Goal: Information Seeking & Learning: Learn about a topic

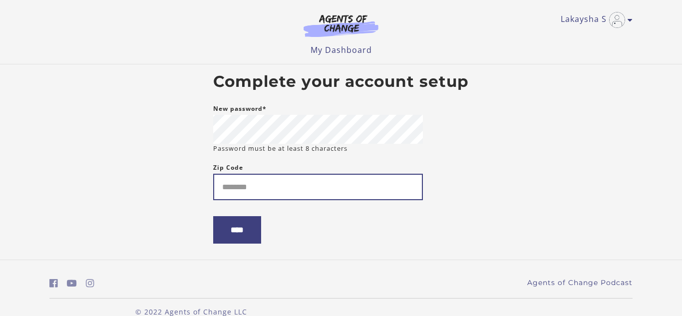
click at [290, 188] on input "Zip Code" at bounding box center [318, 187] width 210 height 26
type input "*****"
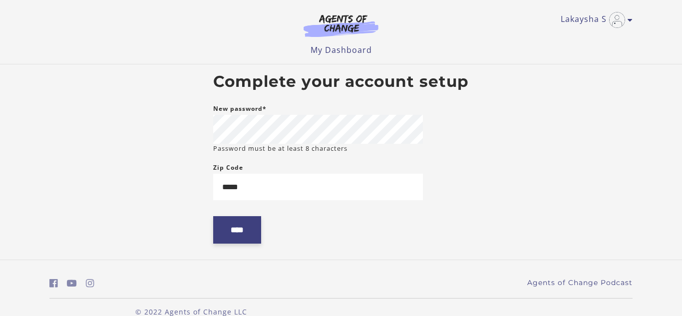
click at [252, 239] on input "****" at bounding box center [237, 229] width 48 height 27
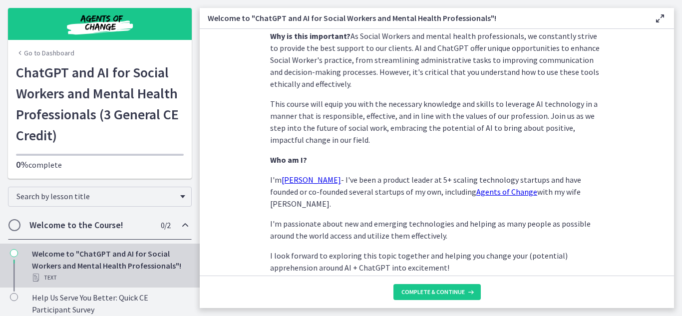
scroll to position [524, 0]
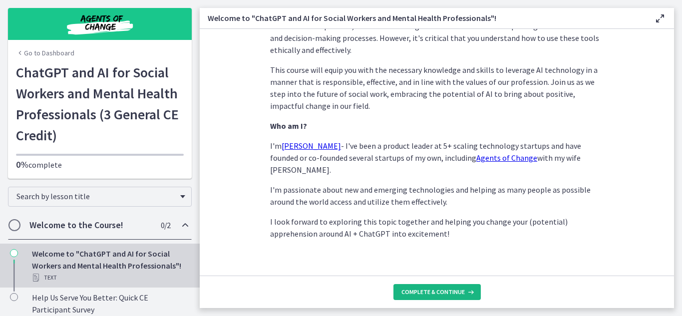
click at [454, 291] on span "Complete & continue" at bounding box center [432, 292] width 63 height 8
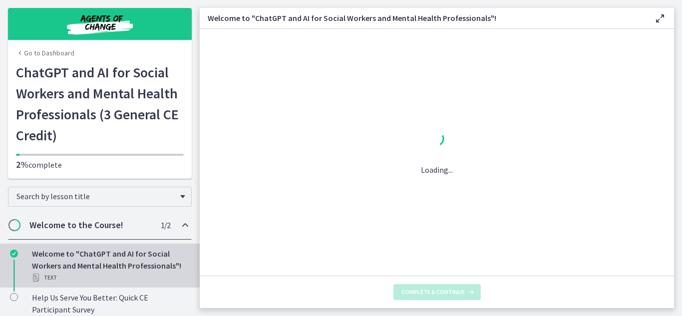
scroll to position [0, 0]
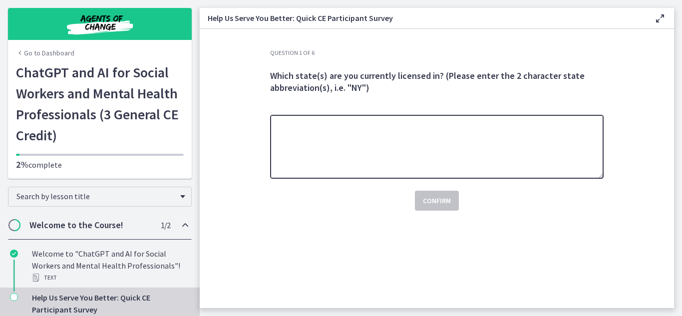
click at [330, 150] on textarea at bounding box center [437, 147] width 334 height 64
type textarea "**"
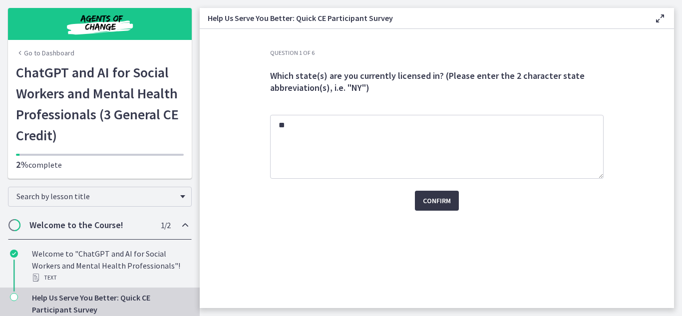
click at [448, 195] on span "Confirm" at bounding box center [437, 201] width 28 height 12
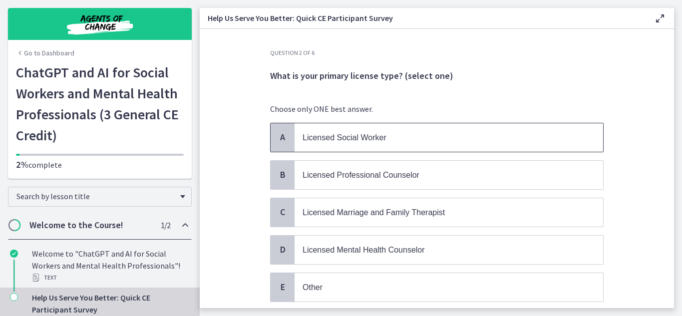
click at [280, 138] on span "A" at bounding box center [283, 137] width 12 height 12
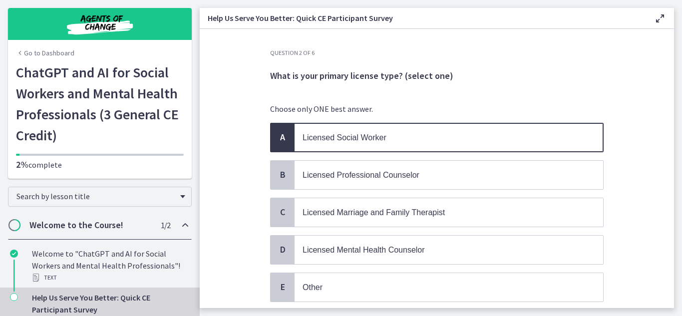
scroll to position [71, 0]
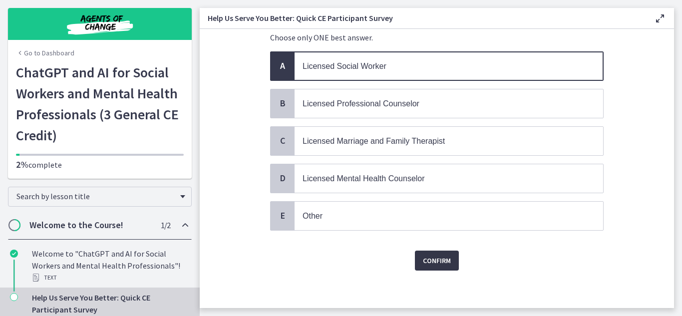
click at [445, 256] on span "Confirm" at bounding box center [437, 261] width 28 height 12
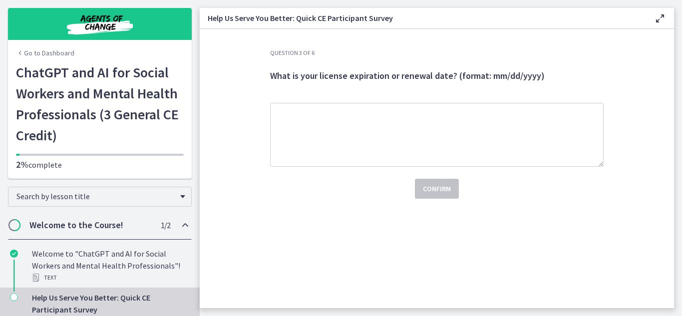
scroll to position [0, 0]
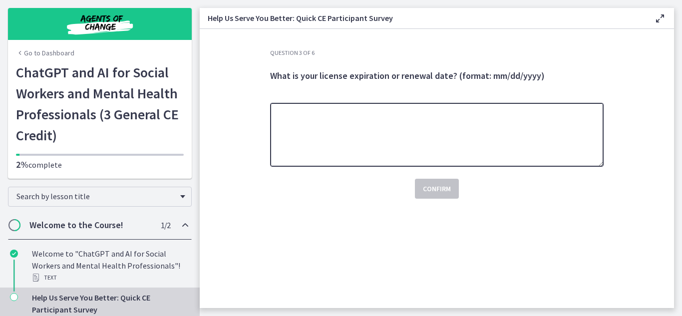
click at [342, 138] on textarea at bounding box center [437, 135] width 334 height 64
type textarea "**********"
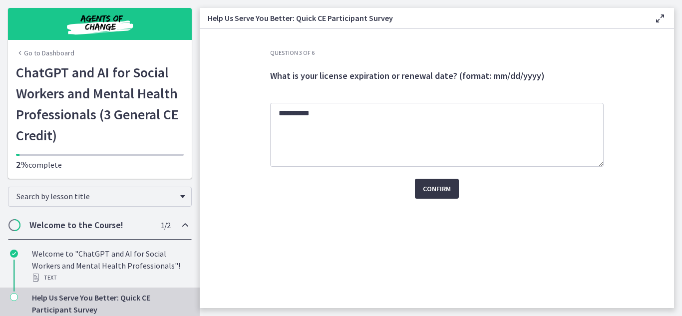
click at [429, 192] on span "Confirm" at bounding box center [437, 189] width 28 height 12
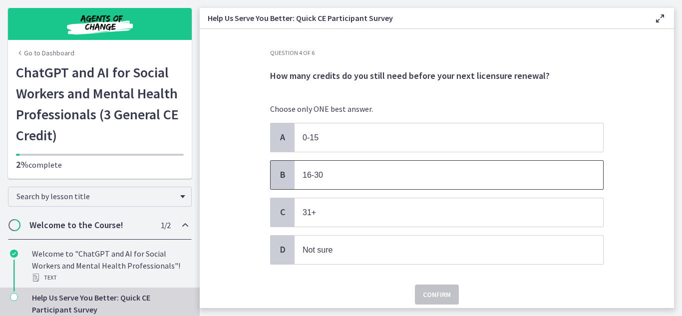
click at [312, 177] on span "16-30" at bounding box center [313, 175] width 20 height 8
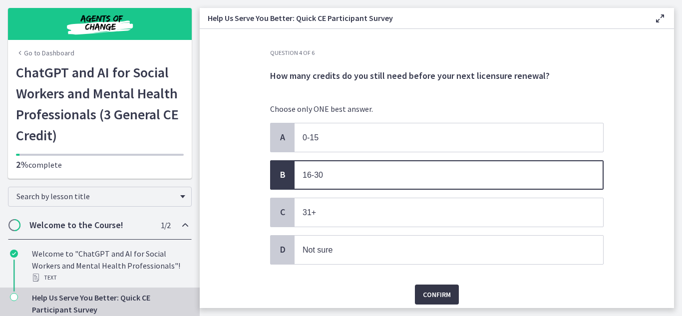
click at [441, 293] on span "Confirm" at bounding box center [437, 295] width 28 height 12
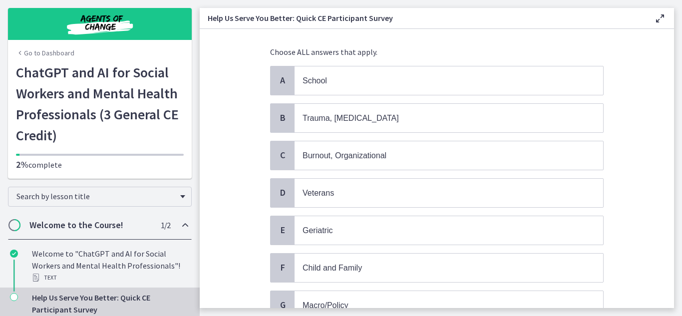
scroll to position [58, 0]
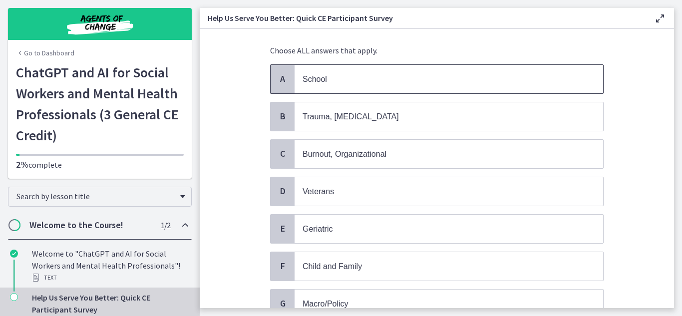
click at [368, 78] on p "School" at bounding box center [439, 79] width 273 height 12
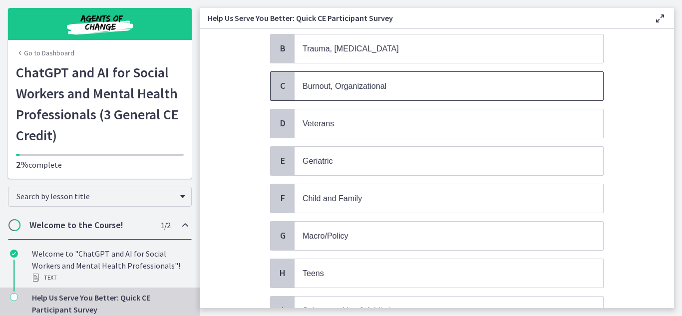
scroll to position [130, 0]
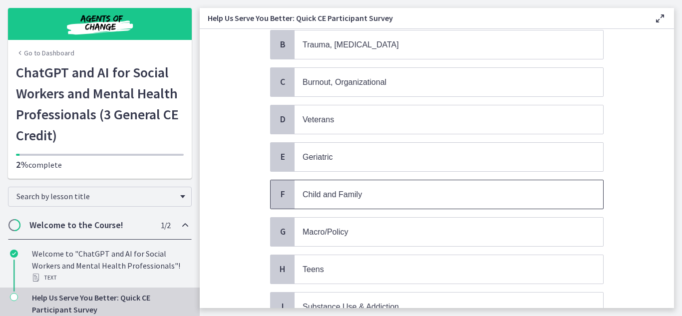
click at [375, 194] on p "Child and Family" at bounding box center [439, 194] width 273 height 12
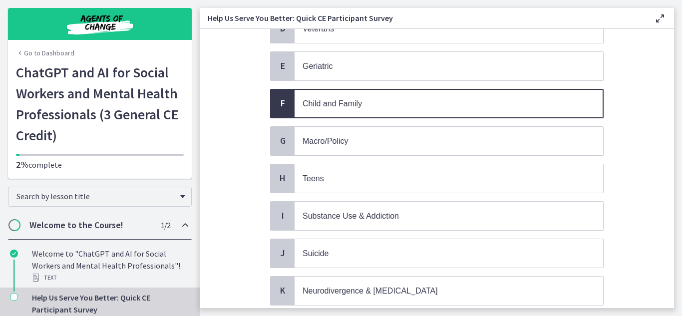
scroll to position [223, 0]
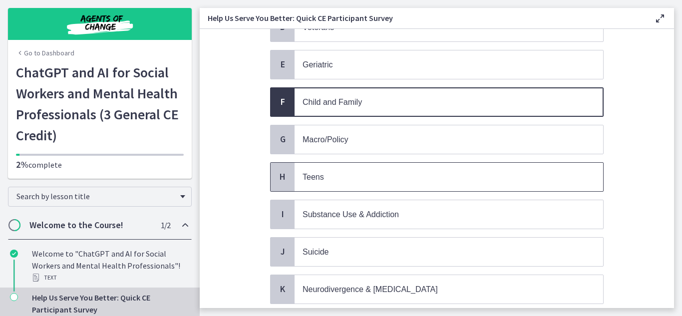
click at [366, 182] on span "Teens" at bounding box center [449, 177] width 309 height 28
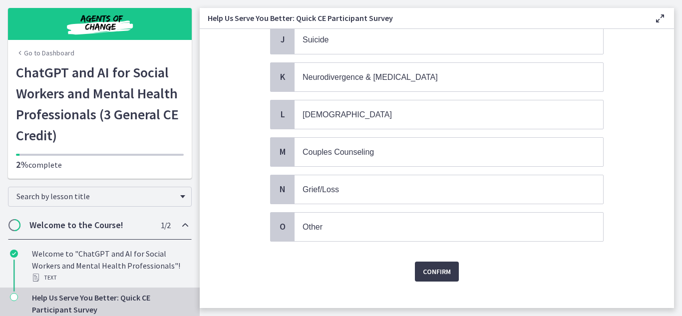
scroll to position [436, 0]
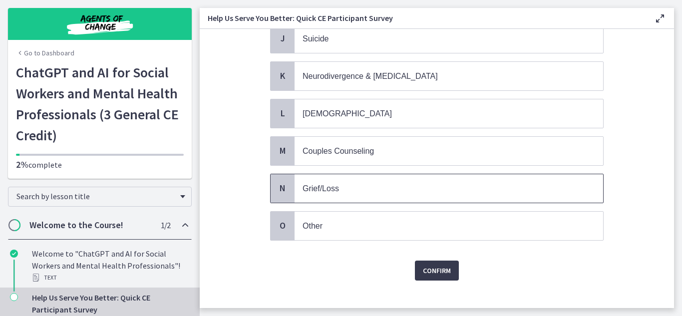
click at [366, 182] on p "Grief/Loss" at bounding box center [439, 188] width 273 height 12
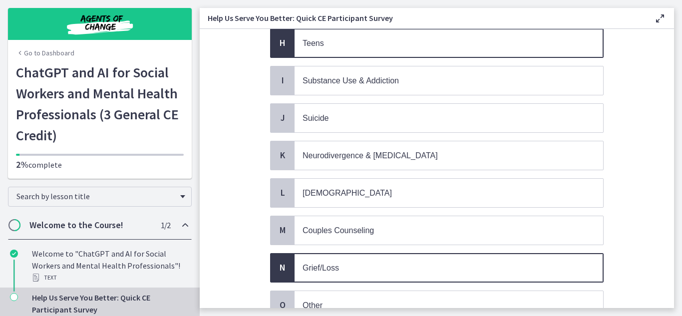
scroll to position [441, 0]
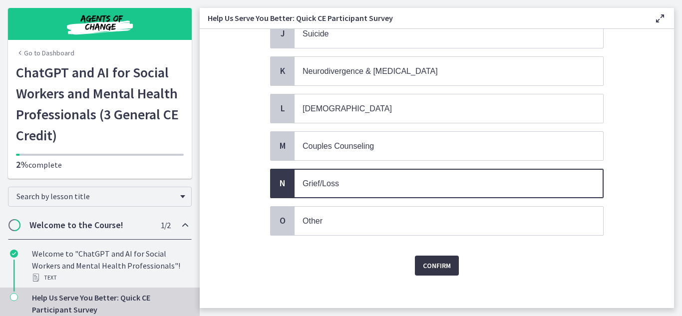
click at [456, 256] on button "Confirm" at bounding box center [437, 266] width 44 height 20
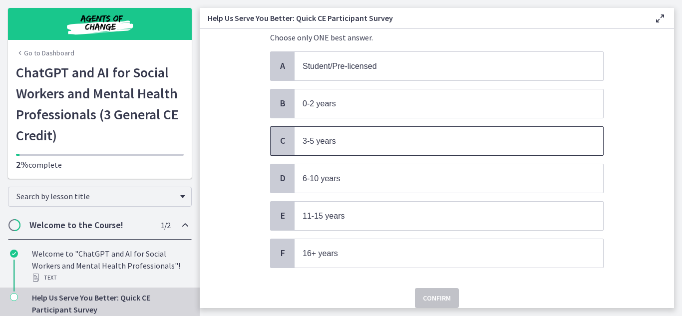
scroll to position [73, 0]
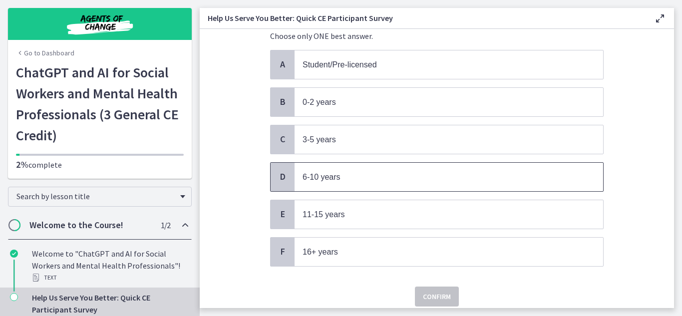
click at [355, 183] on span "6-10 years" at bounding box center [449, 177] width 309 height 28
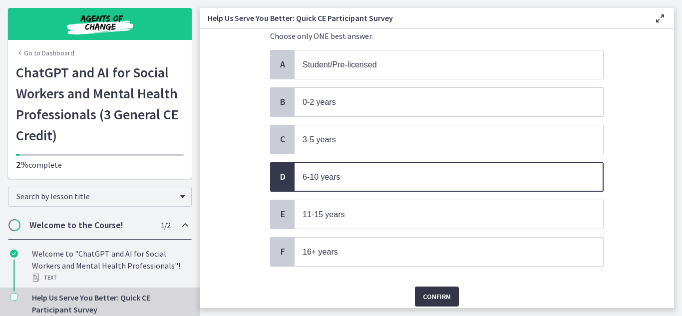
click at [441, 287] on button "Confirm" at bounding box center [437, 297] width 44 height 20
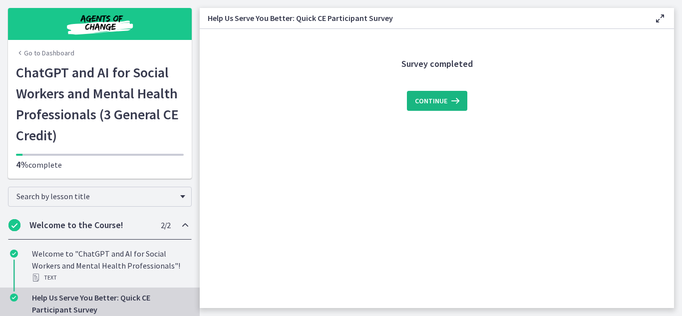
scroll to position [0, 0]
click at [445, 95] on span "Continue" at bounding box center [431, 101] width 32 height 12
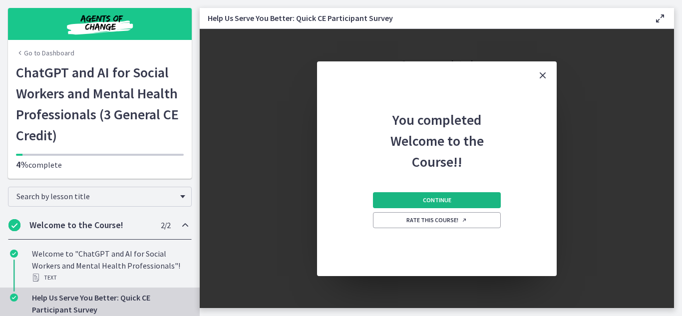
click at [441, 202] on span "Continue" at bounding box center [437, 200] width 28 height 8
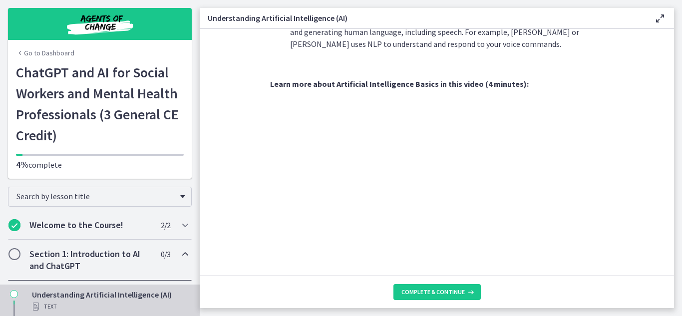
scroll to position [390, 0]
click at [629, 103] on section "AI is essentially a branch of computer science aiming to build machines that mi…" at bounding box center [437, 152] width 474 height 247
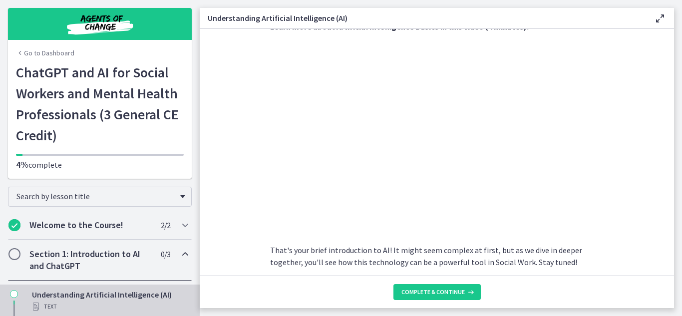
scroll to position [448, 0]
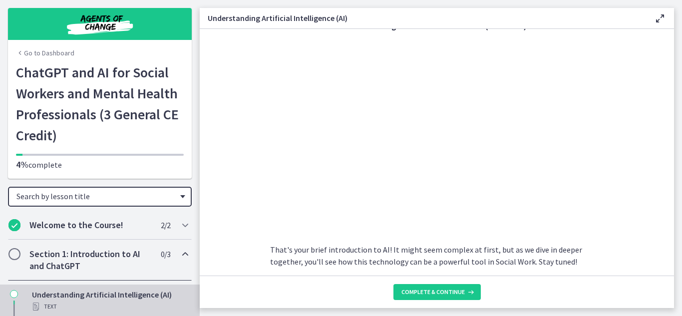
click at [183, 200] on div "Search by lesson title" at bounding box center [100, 197] width 184 height 20
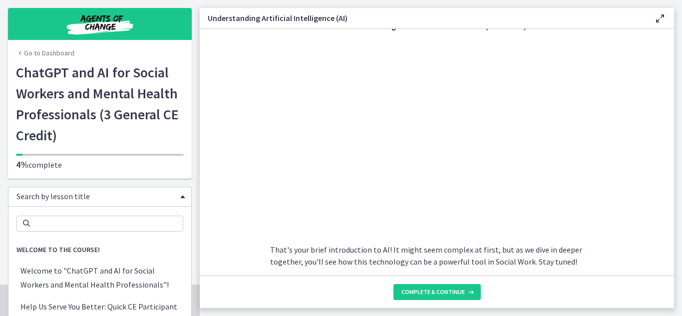
click at [182, 204] on div "Search by lesson title" at bounding box center [100, 197] width 184 height 20
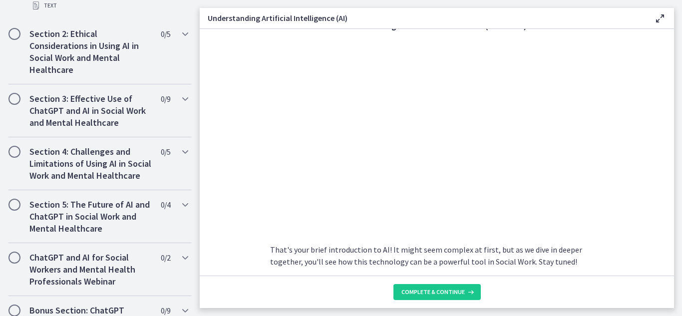
scroll to position [545, 0]
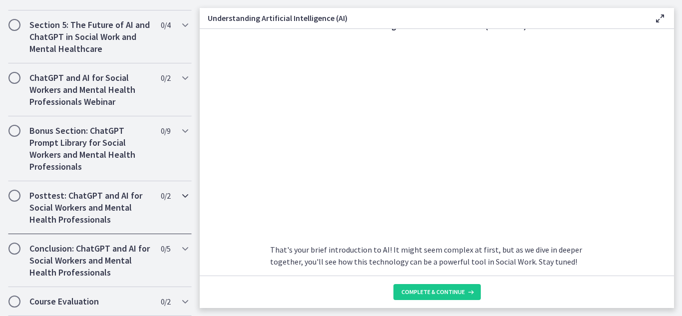
click at [174, 198] on div "Posttest: ChatGPT and AI for Social Workers and Mental Health Professionals 0 /…" at bounding box center [100, 207] width 184 height 53
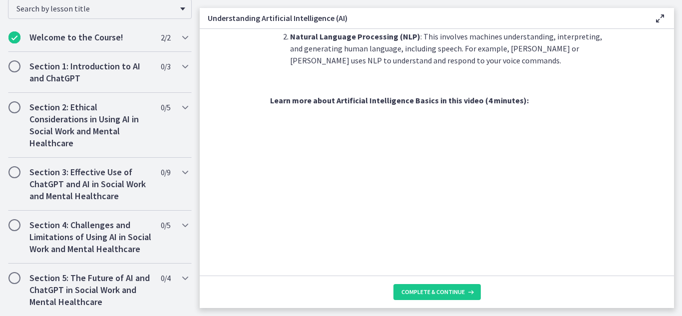
scroll to position [487, 0]
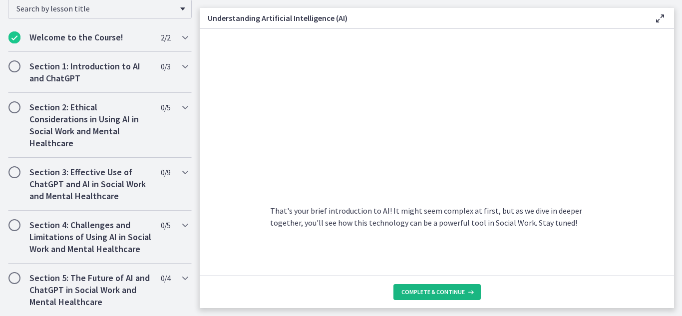
click at [437, 293] on span "Complete & continue" at bounding box center [432, 292] width 63 height 8
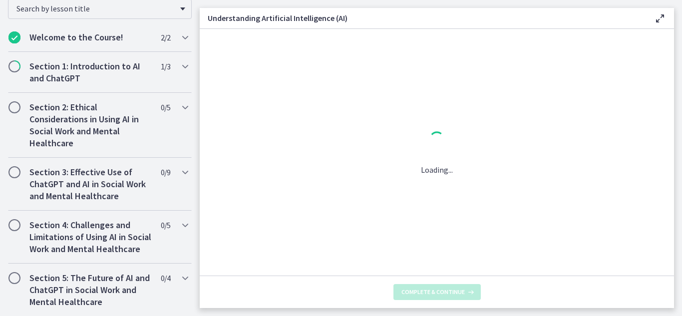
scroll to position [0, 0]
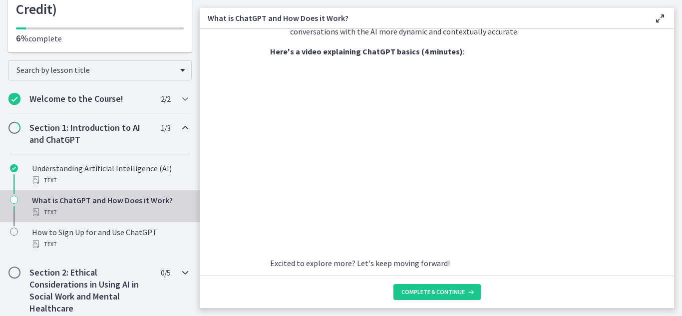
scroll to position [124, 0]
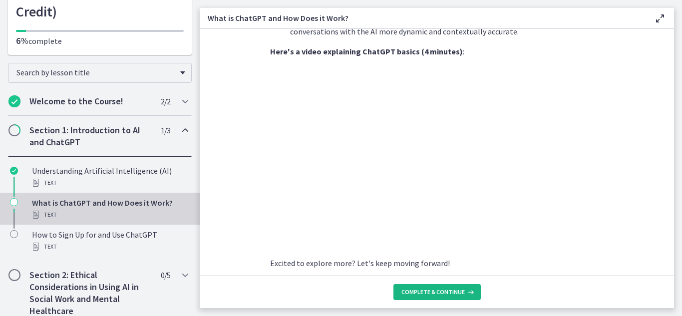
click at [445, 286] on button "Complete & continue" at bounding box center [436, 292] width 87 height 16
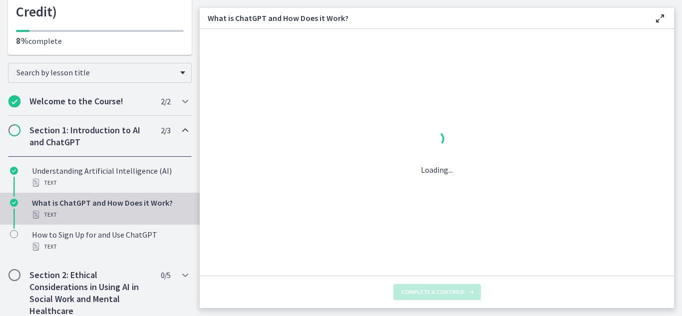
scroll to position [0, 0]
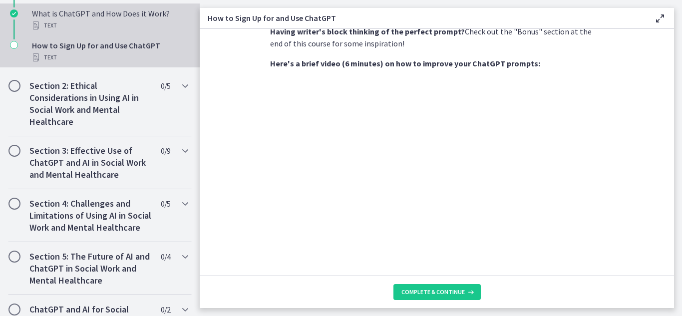
scroll to position [312, 0]
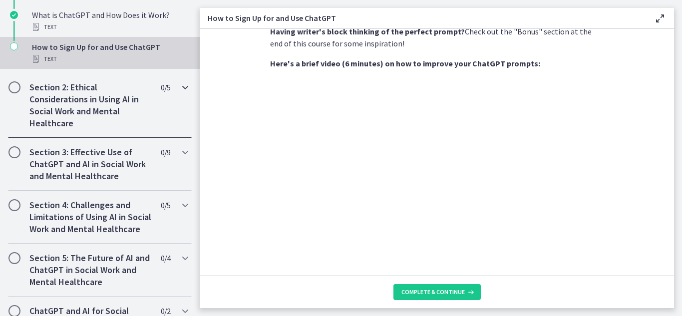
click at [186, 81] on icon "Chapters" at bounding box center [185, 87] width 12 height 12
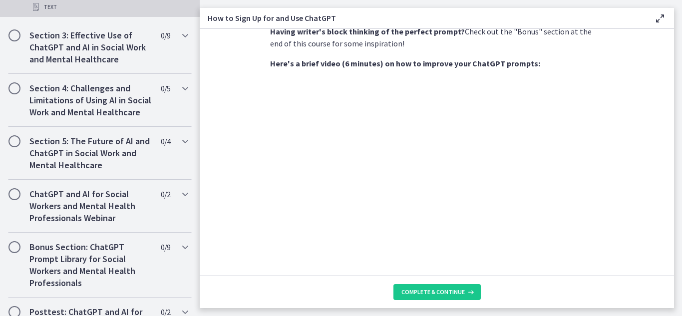
scroll to position [523, 0]
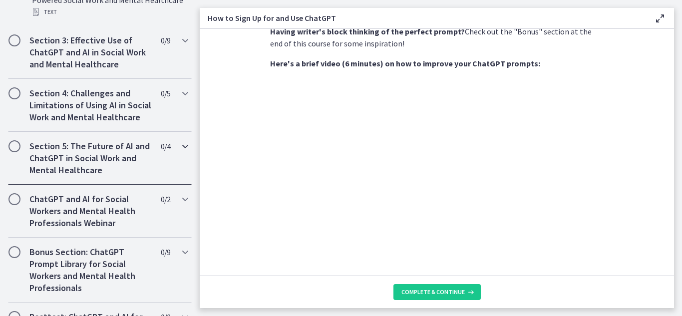
click at [182, 142] on div "Section 5: The Future of AI and ChatGPT in Social Work and Mental Healthcare 0 …" at bounding box center [100, 158] width 184 height 53
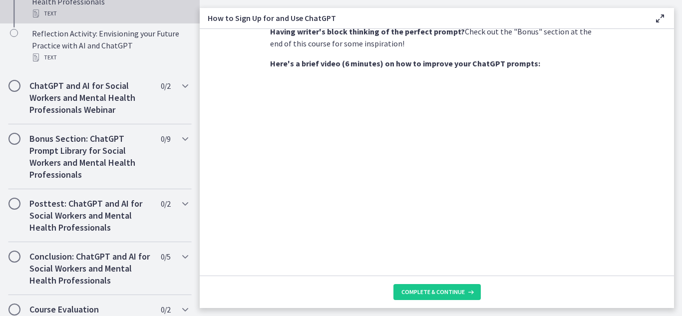
scroll to position [642, 0]
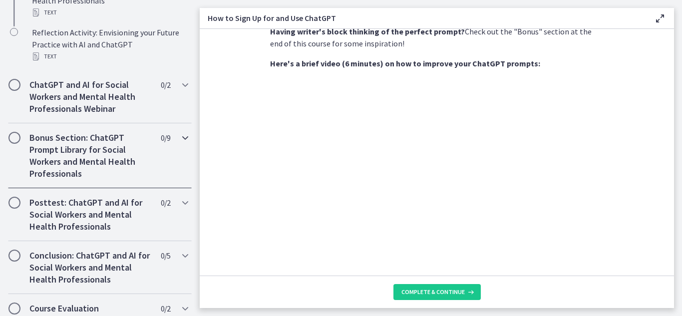
click at [185, 137] on icon "Chapters" at bounding box center [185, 138] width 12 height 12
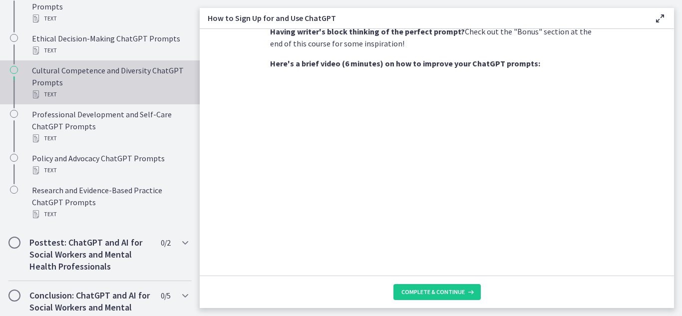
scroll to position [796, 0]
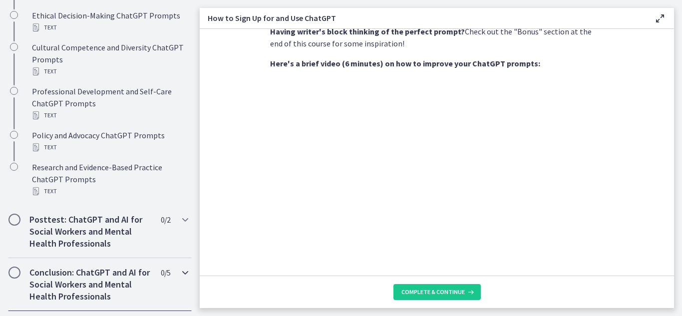
click at [179, 258] on div "Conclusion: ChatGPT and AI for Social Workers and Mental Health Professionals 0…" at bounding box center [100, 284] width 184 height 53
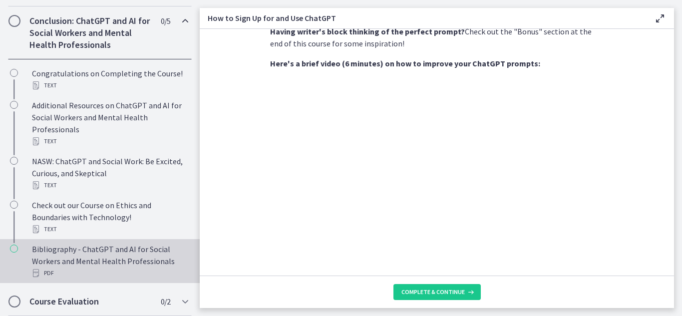
scroll to position [0, 0]
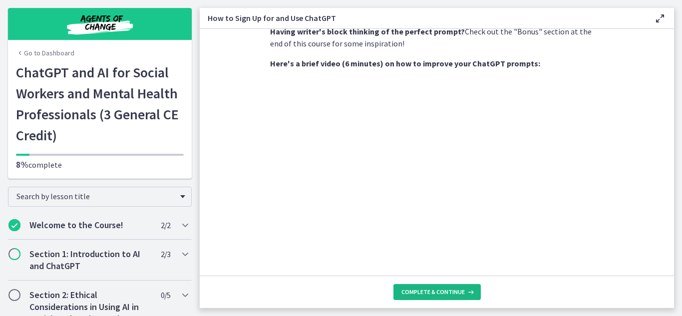
click at [440, 293] on span "Complete & continue" at bounding box center [432, 292] width 63 height 8
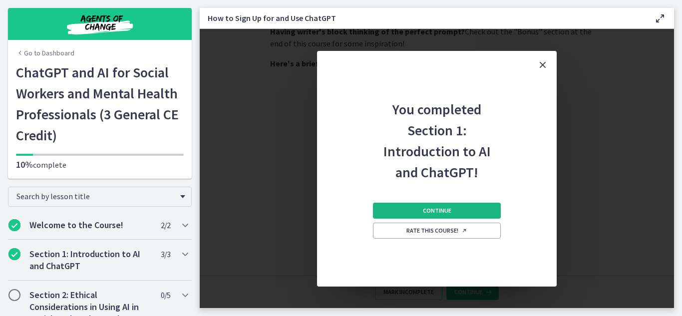
click at [464, 207] on button "Continue" at bounding box center [437, 211] width 128 height 16
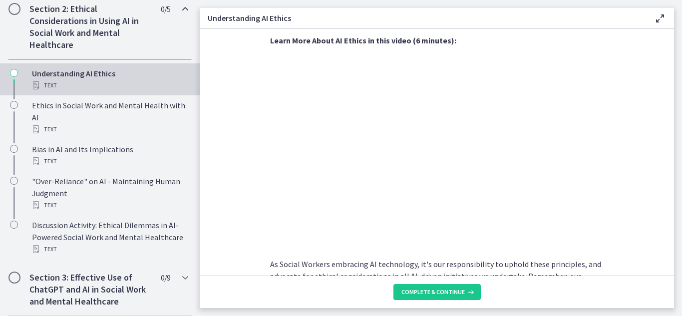
scroll to position [287, 0]
click at [448, 296] on span "Complete & continue" at bounding box center [432, 292] width 63 height 8
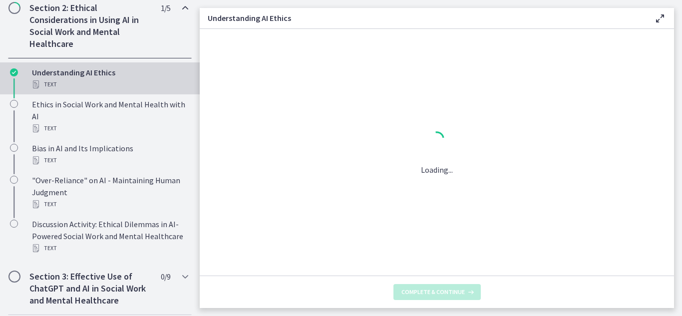
scroll to position [0, 0]
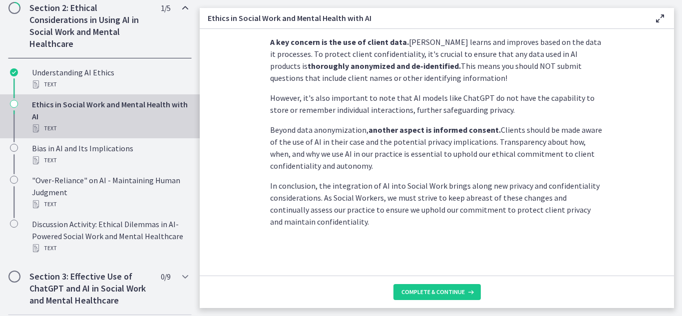
scroll to position [304, 0]
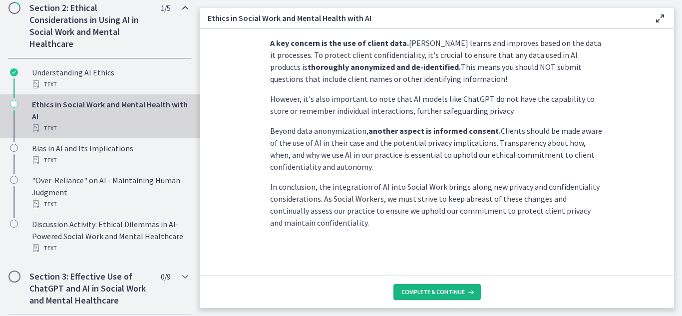
click at [426, 288] on span "Complete & continue" at bounding box center [432, 292] width 63 height 8
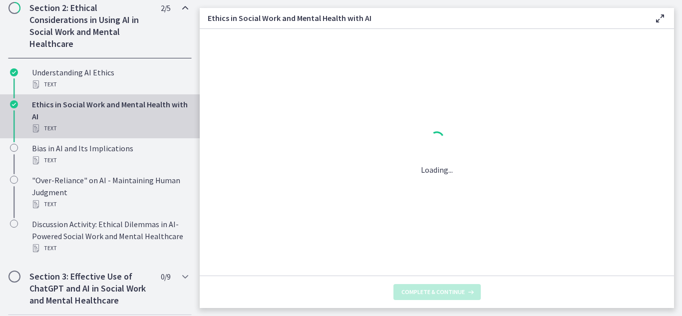
scroll to position [0, 0]
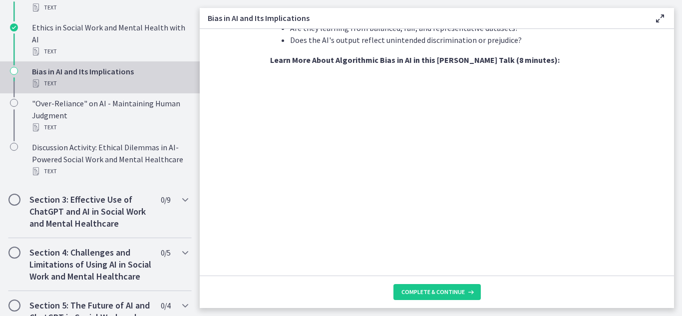
scroll to position [345, 0]
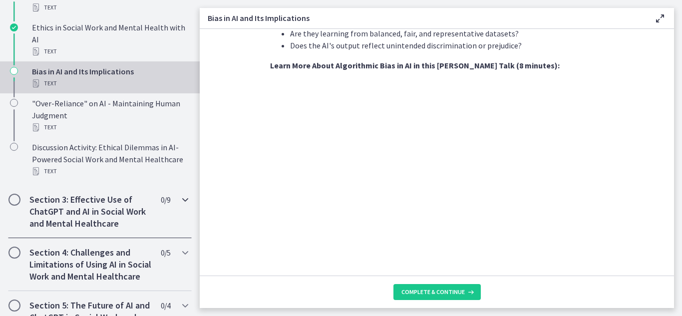
click at [171, 186] on div "Section 3: Effective Use of ChatGPT and AI in Social Work and Mental Healthcare…" at bounding box center [100, 211] width 184 height 53
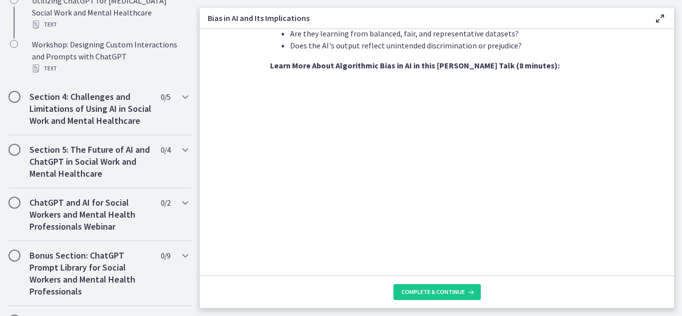
scroll to position [832, 0]
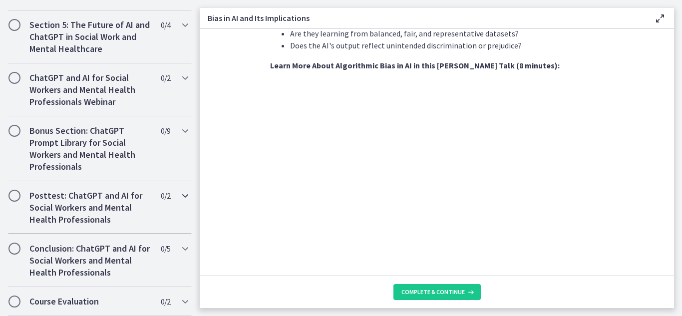
click at [181, 198] on icon "Chapters" at bounding box center [185, 196] width 12 height 12
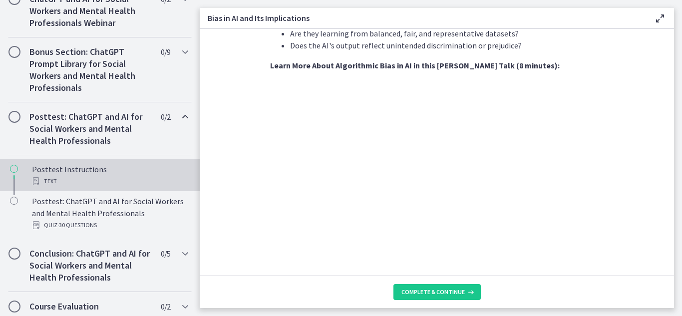
scroll to position [525, 0]
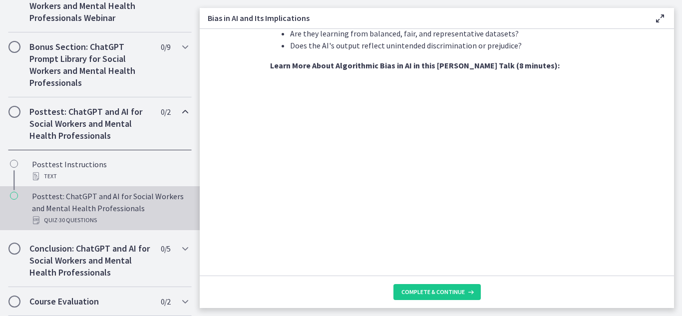
click at [74, 221] on span "· 30 Questions" at bounding box center [76, 220] width 39 height 12
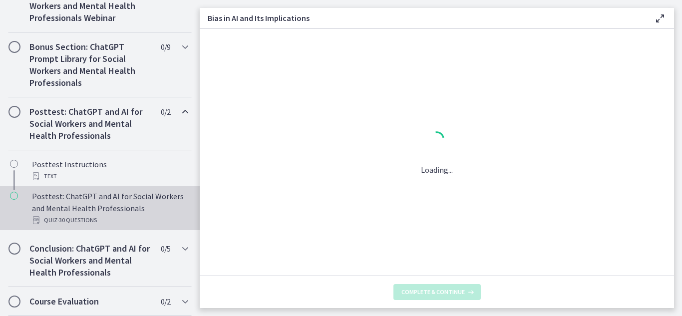
scroll to position [0, 0]
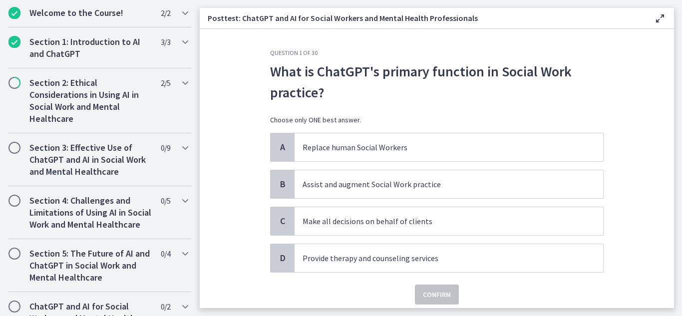
scroll to position [215, 0]
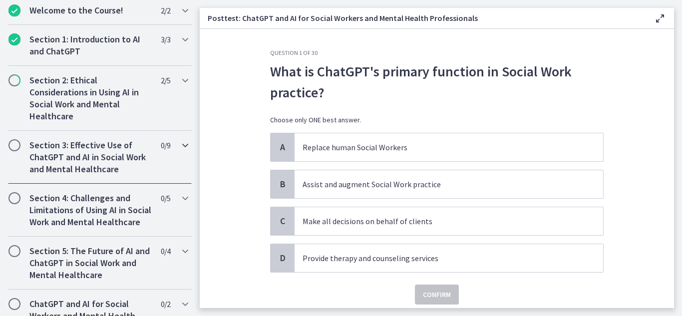
click at [163, 162] on div "Section 3: Effective Use of ChatGPT and AI in Social Work and Mental Healthcare…" at bounding box center [100, 157] width 184 height 53
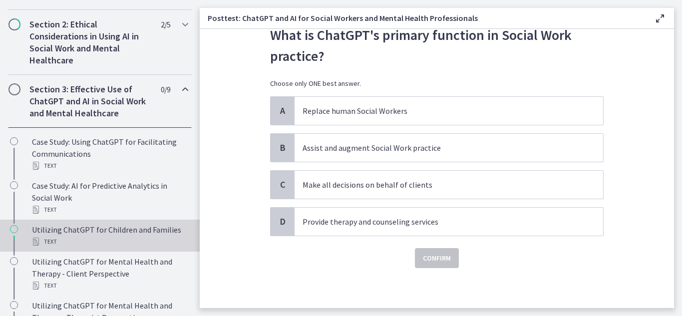
scroll to position [270, 0]
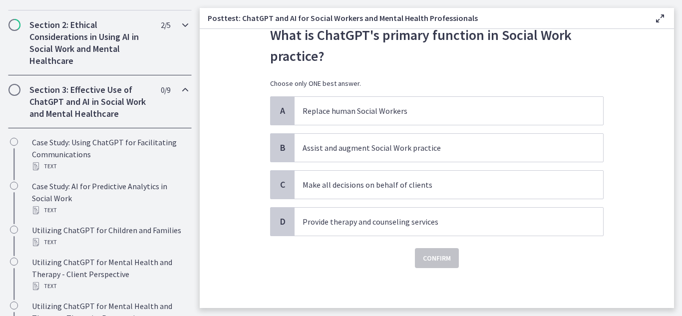
click at [137, 42] on h2 "Section 2: Ethical Considerations in Using AI in Social Work and Mental Healthc…" at bounding box center [90, 43] width 122 height 48
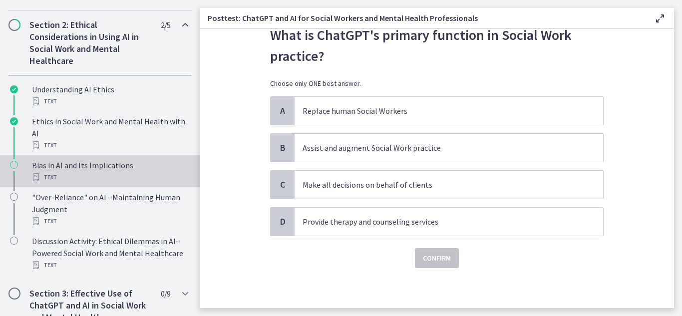
click at [83, 159] on div "Bias in AI and Its Implications Text" at bounding box center [110, 171] width 156 height 24
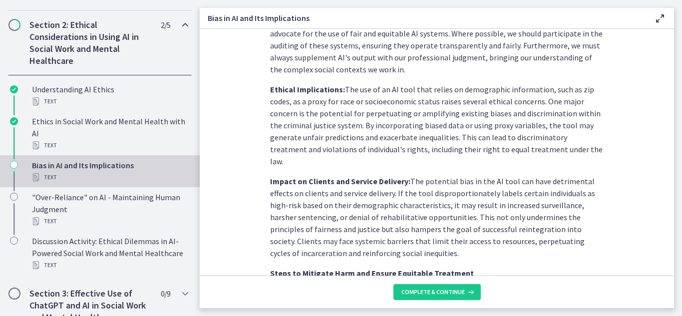
scroll to position [617, 0]
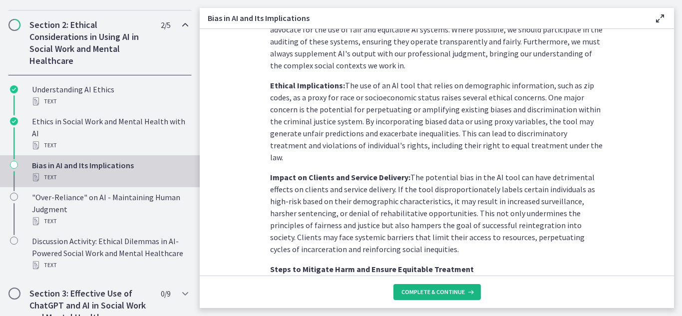
click at [426, 291] on span "Complete & continue" at bounding box center [432, 292] width 63 height 8
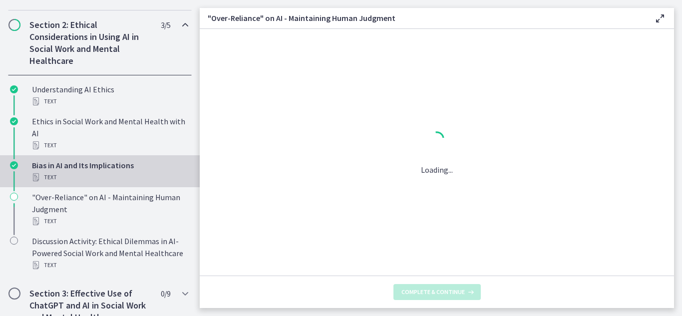
scroll to position [0, 0]
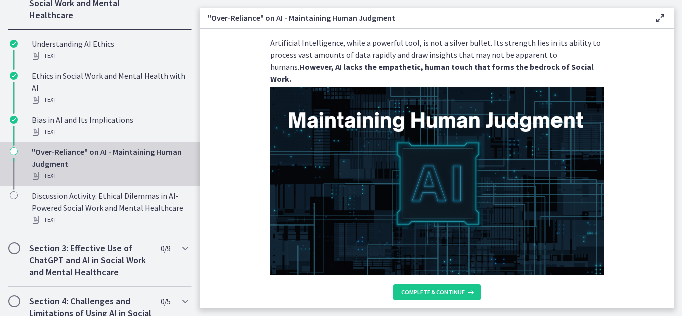
scroll to position [20, 0]
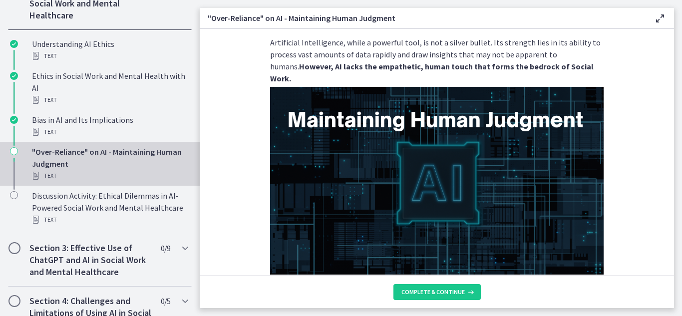
click at [441, 100] on img at bounding box center [437, 181] width 334 height 188
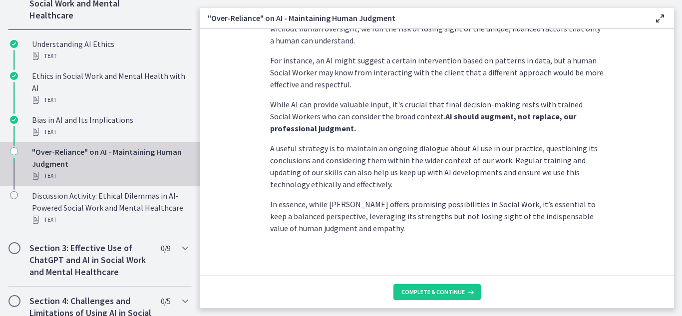
scroll to position [299, 0]
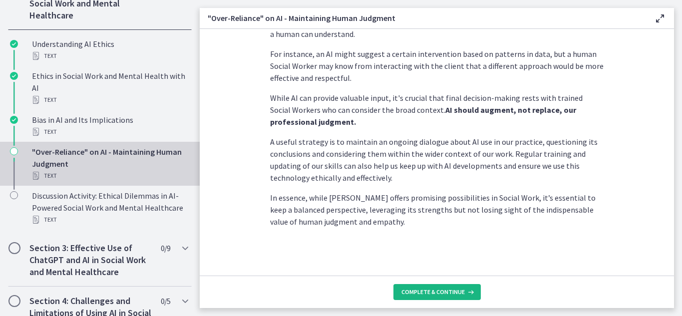
click at [430, 288] on span "Complete & continue" at bounding box center [432, 292] width 63 height 8
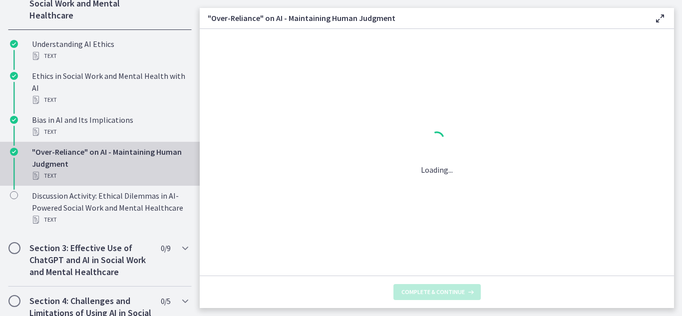
scroll to position [0, 0]
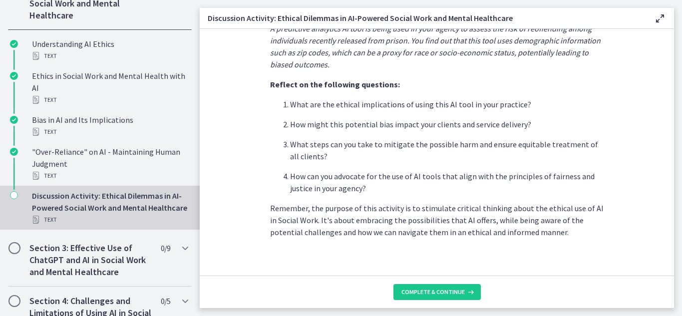
scroll to position [305, 0]
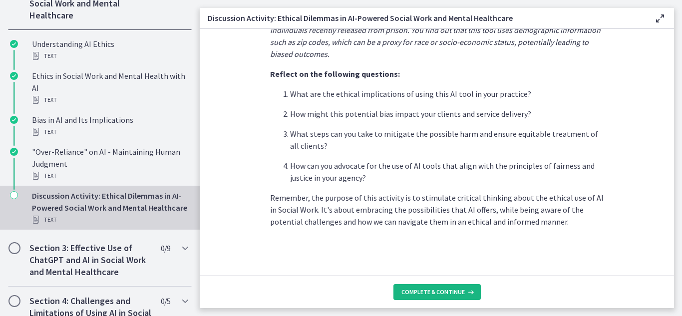
click at [444, 288] on span "Complete & continue" at bounding box center [432, 292] width 63 height 8
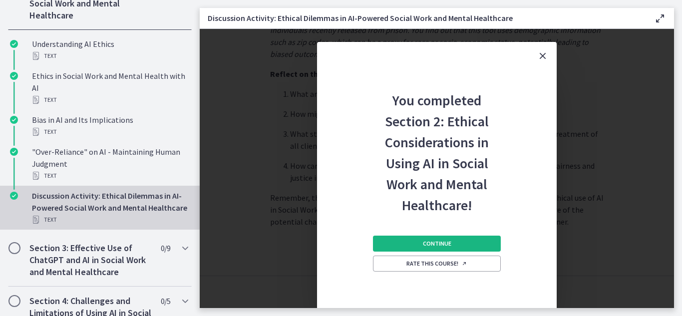
click at [456, 240] on button "Continue" at bounding box center [437, 244] width 128 height 16
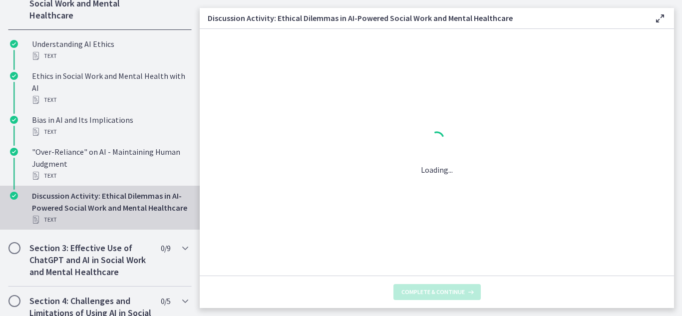
scroll to position [0, 0]
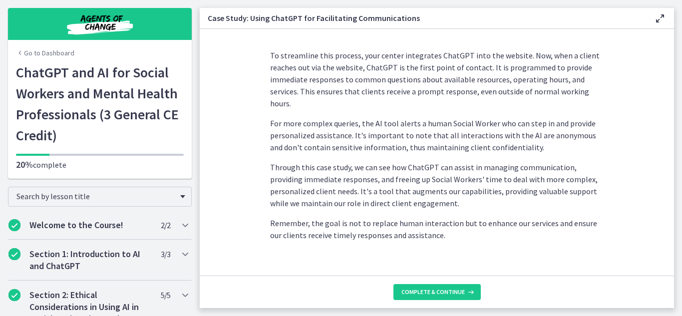
scroll to position [307, 0]
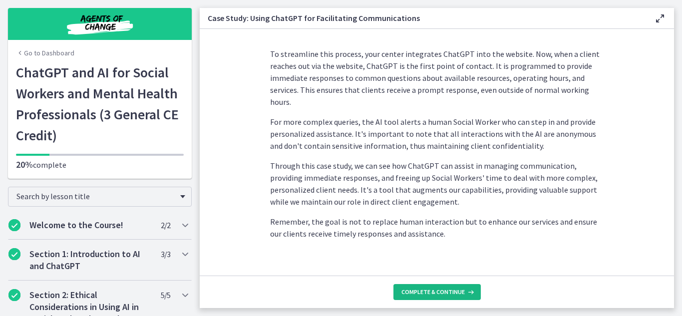
click at [434, 295] on span "Complete & continue" at bounding box center [432, 292] width 63 height 8
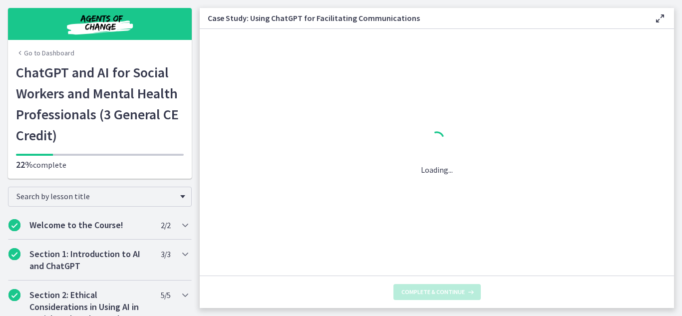
scroll to position [0, 0]
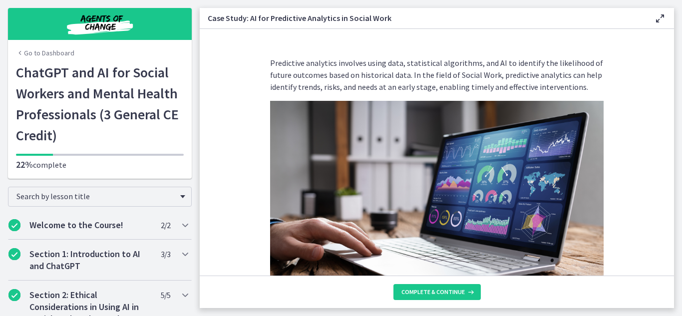
click at [465, 184] on img at bounding box center [437, 195] width 334 height 188
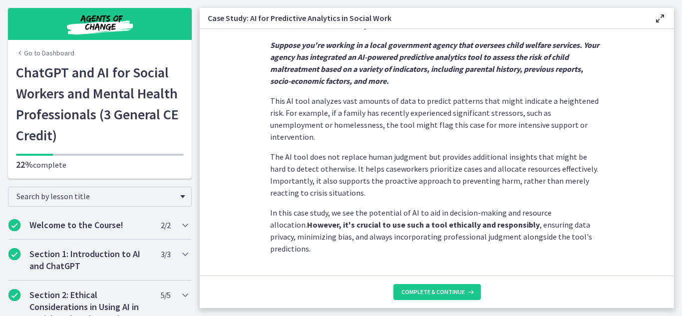
scroll to position [281, 0]
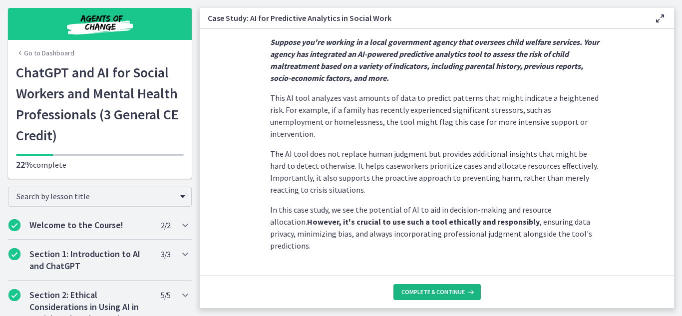
click at [427, 294] on span "Complete & continue" at bounding box center [432, 292] width 63 height 8
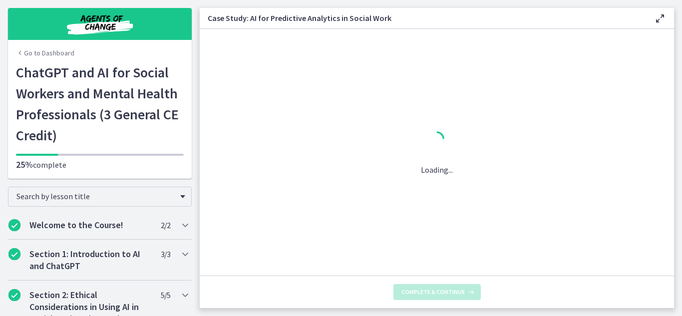
scroll to position [0, 0]
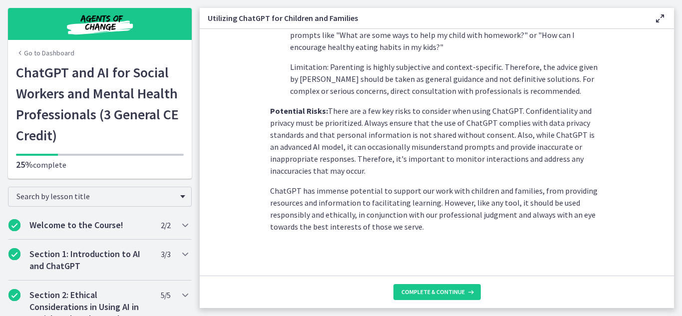
scroll to position [492, 0]
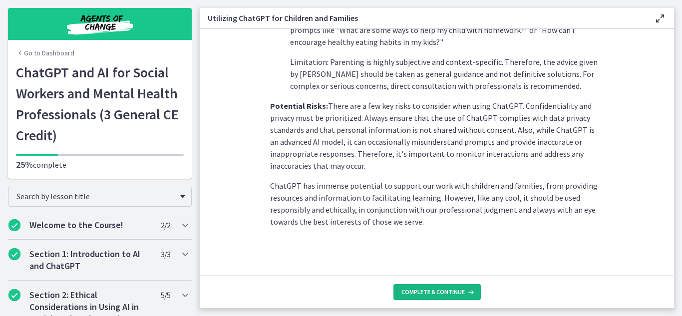
click at [422, 286] on button "Complete & continue" at bounding box center [436, 292] width 87 height 16
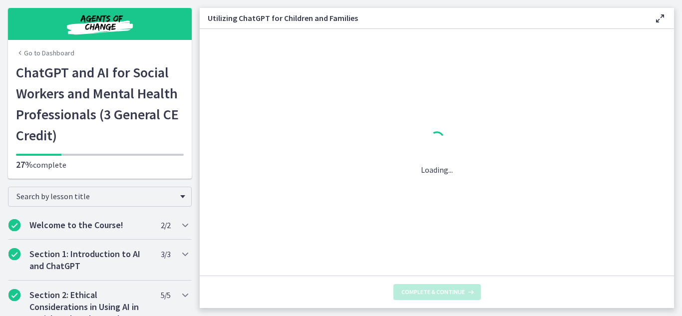
scroll to position [0, 0]
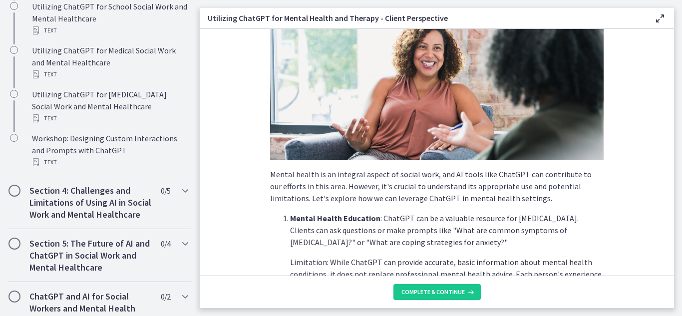
scroll to position [103, 0]
